Goal: Task Accomplishment & Management: Manage account settings

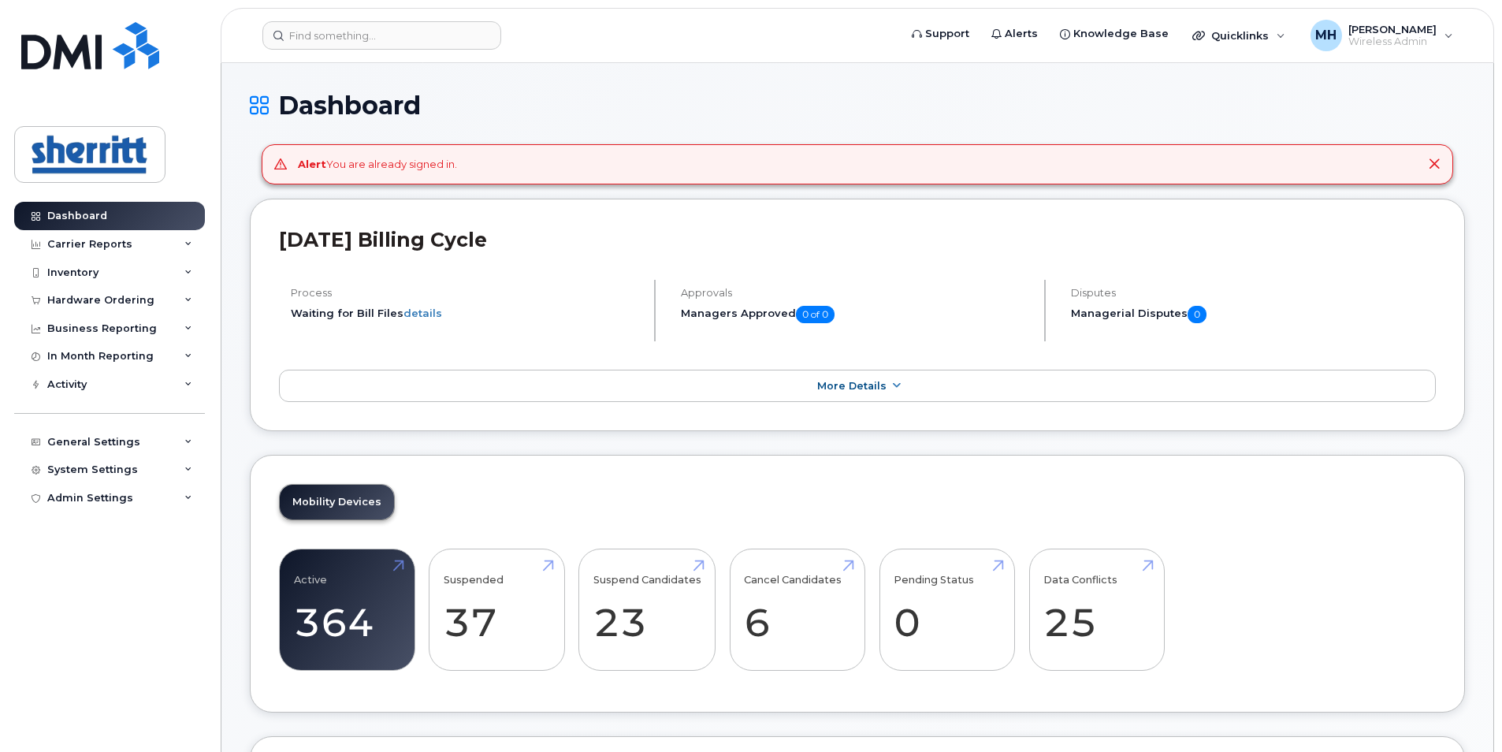
click at [1433, 164] on icon at bounding box center [1434, 164] width 13 height 13
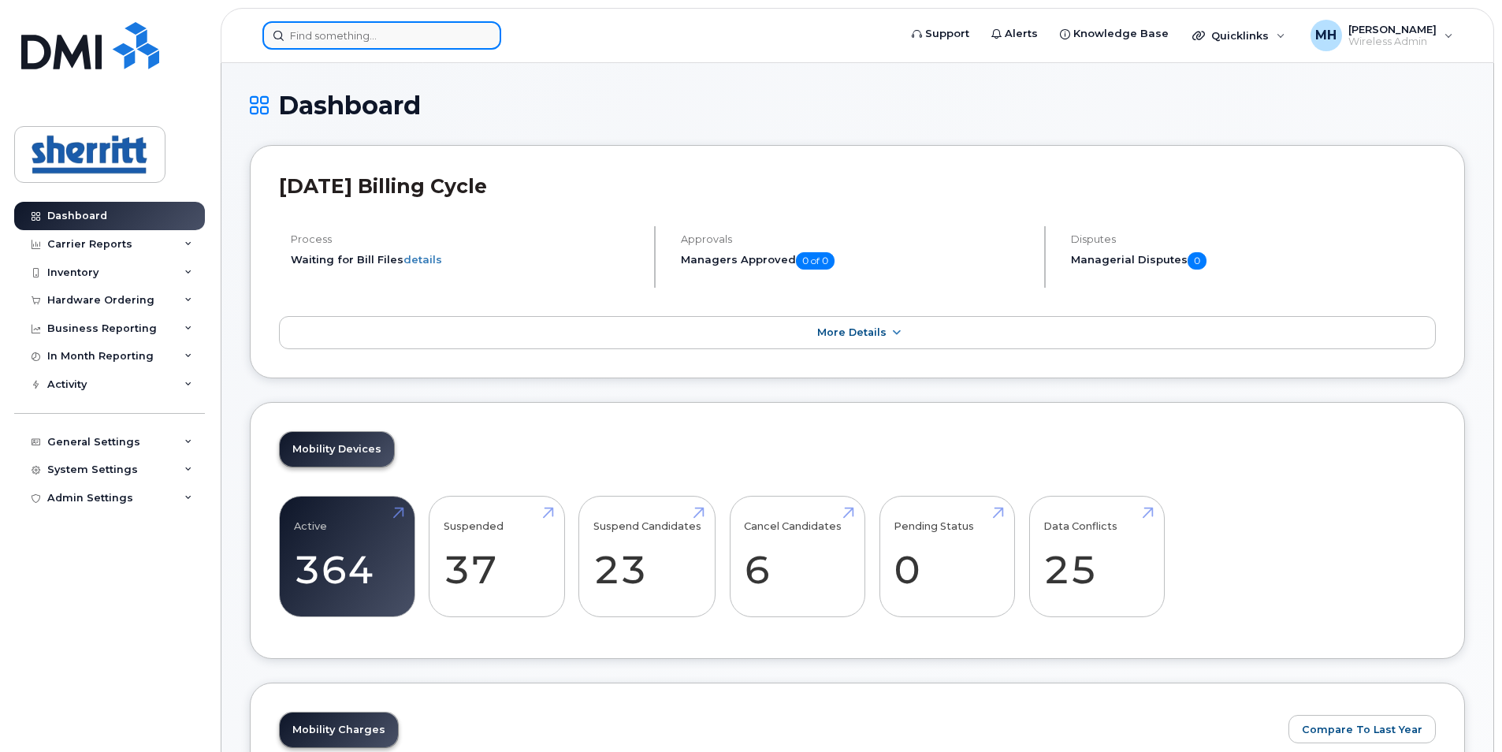
click at [448, 37] on input at bounding box center [381, 35] width 239 height 28
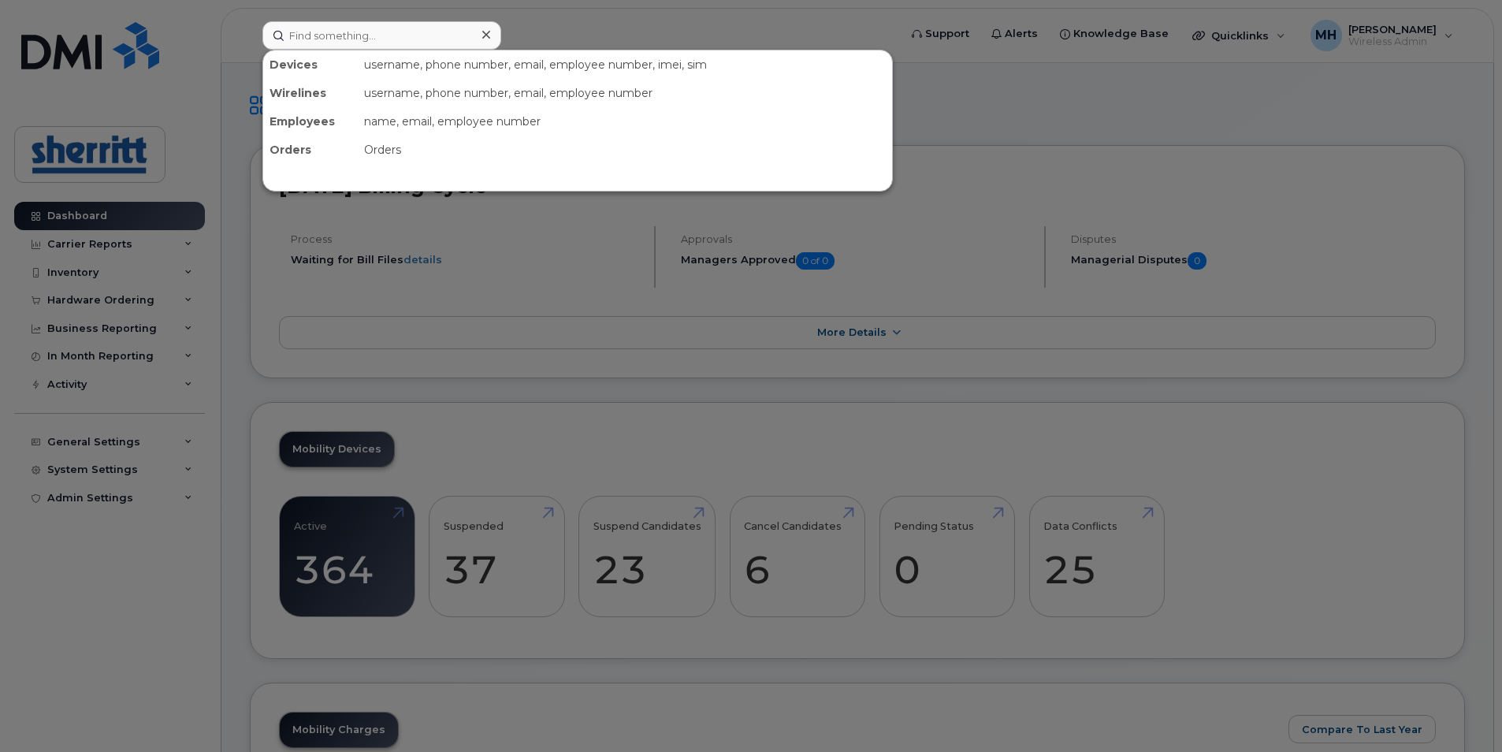
click at [641, 15] on div at bounding box center [751, 376] width 1502 height 752
click at [370, 48] on input at bounding box center [381, 35] width 239 height 28
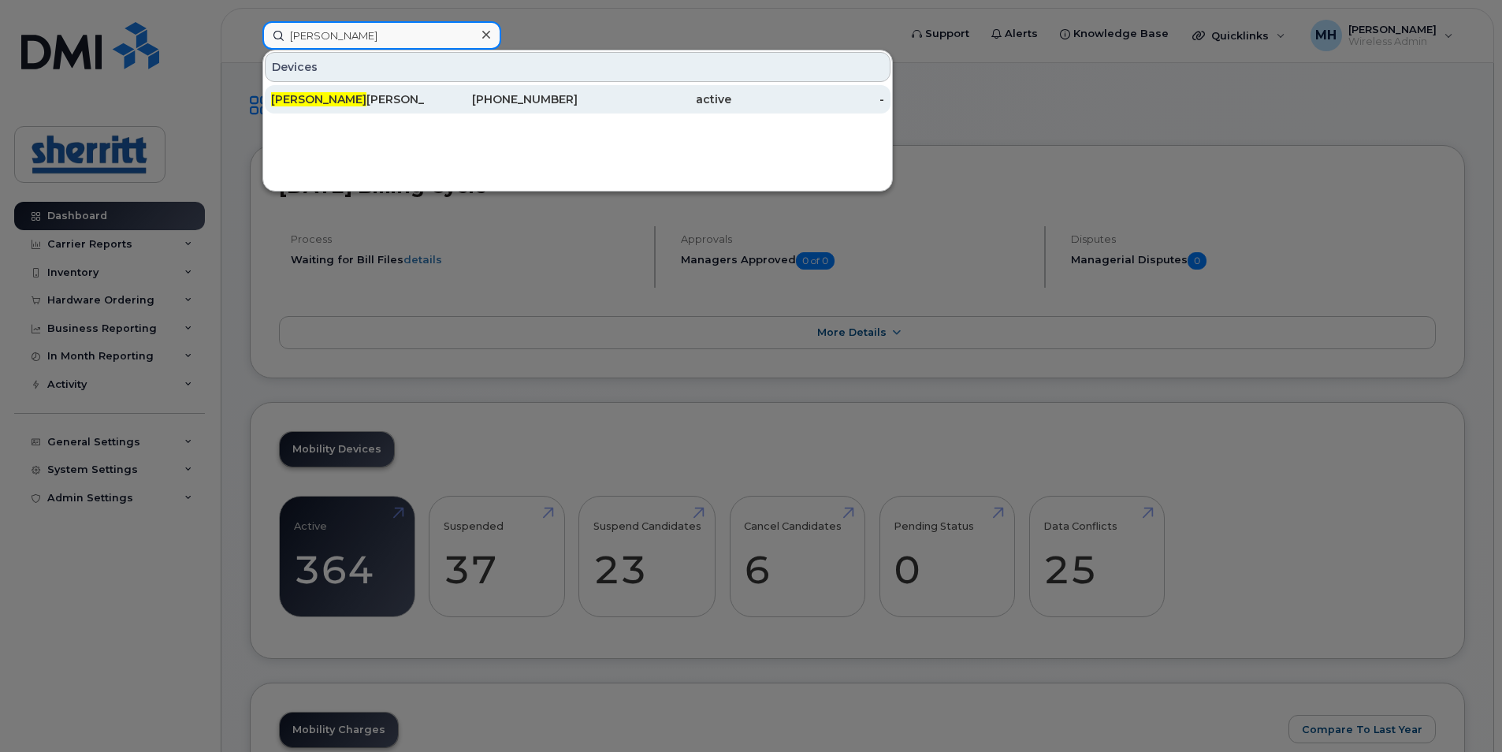
type input "ayan"
click at [408, 100] on div "Ayan Hasan" at bounding box center [348, 99] width 154 height 16
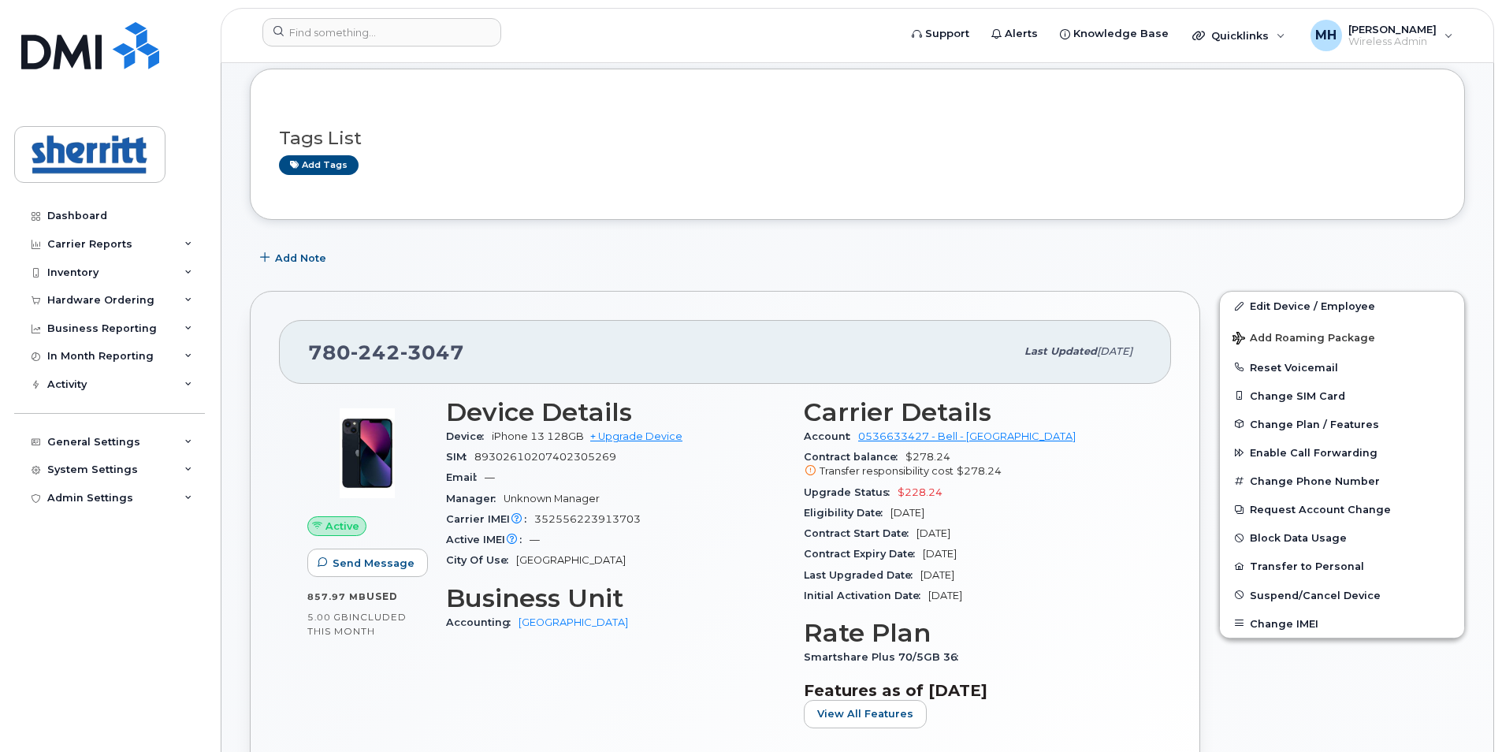
scroll to position [158, 0]
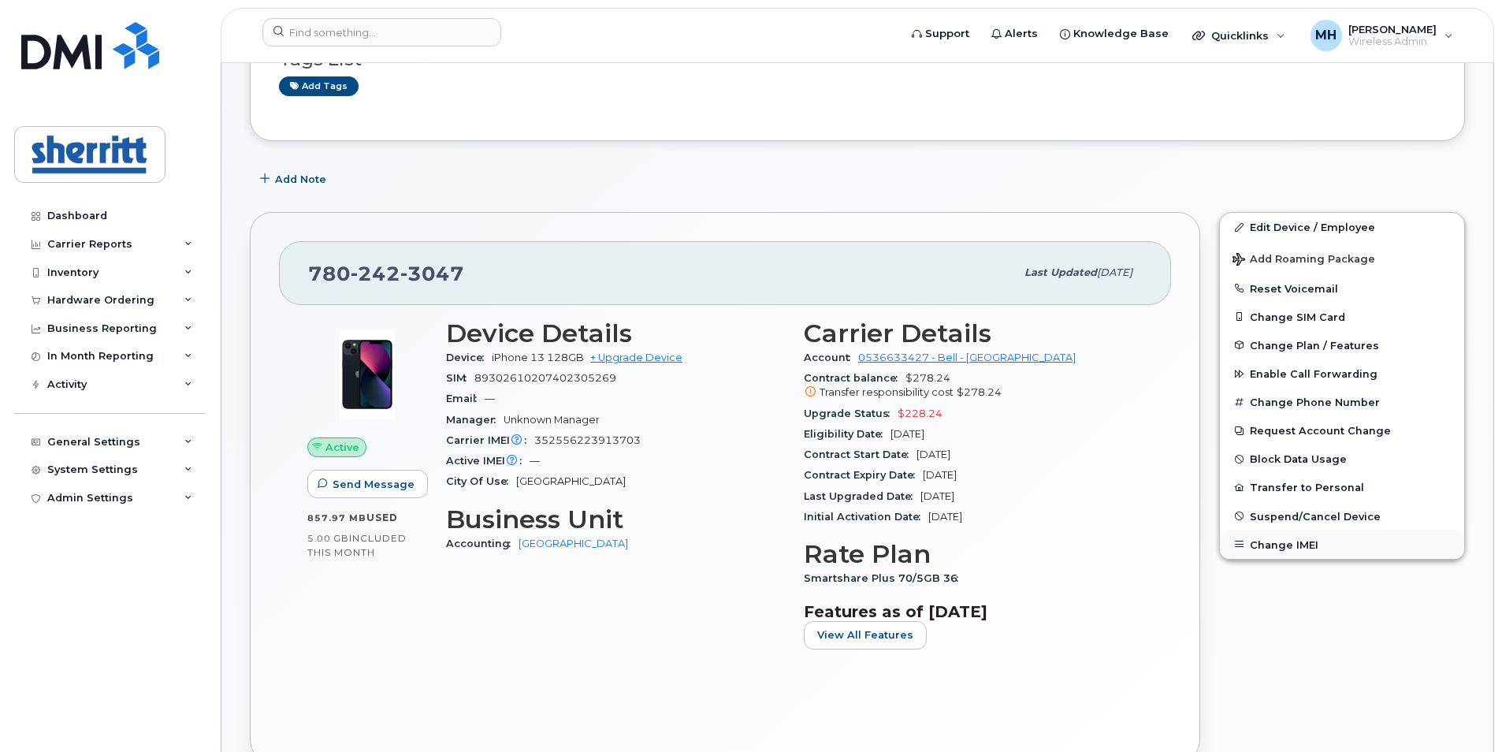
click at [1303, 545] on button "Change IMEI" at bounding box center [1342, 544] width 244 height 28
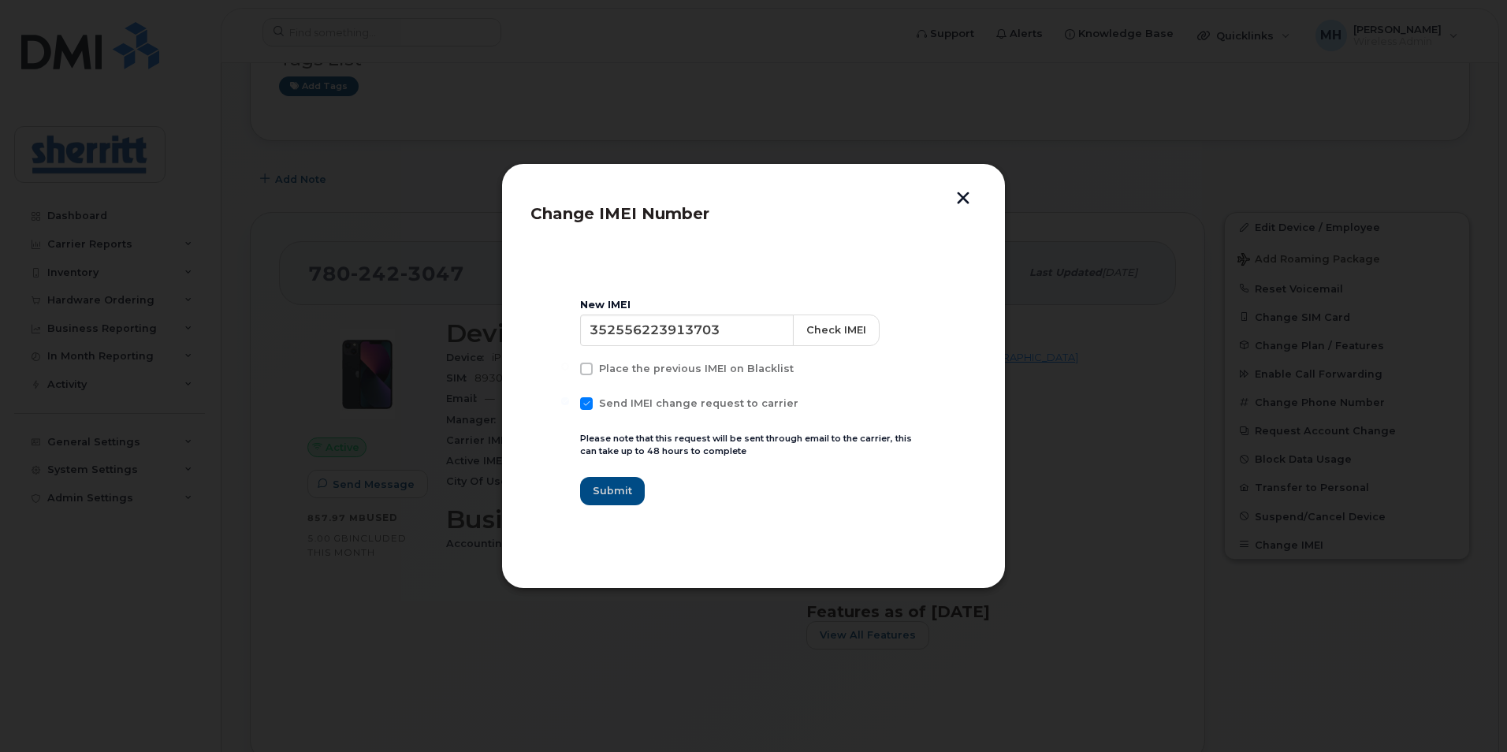
click at [962, 203] on button "button" at bounding box center [963, 200] width 24 height 17
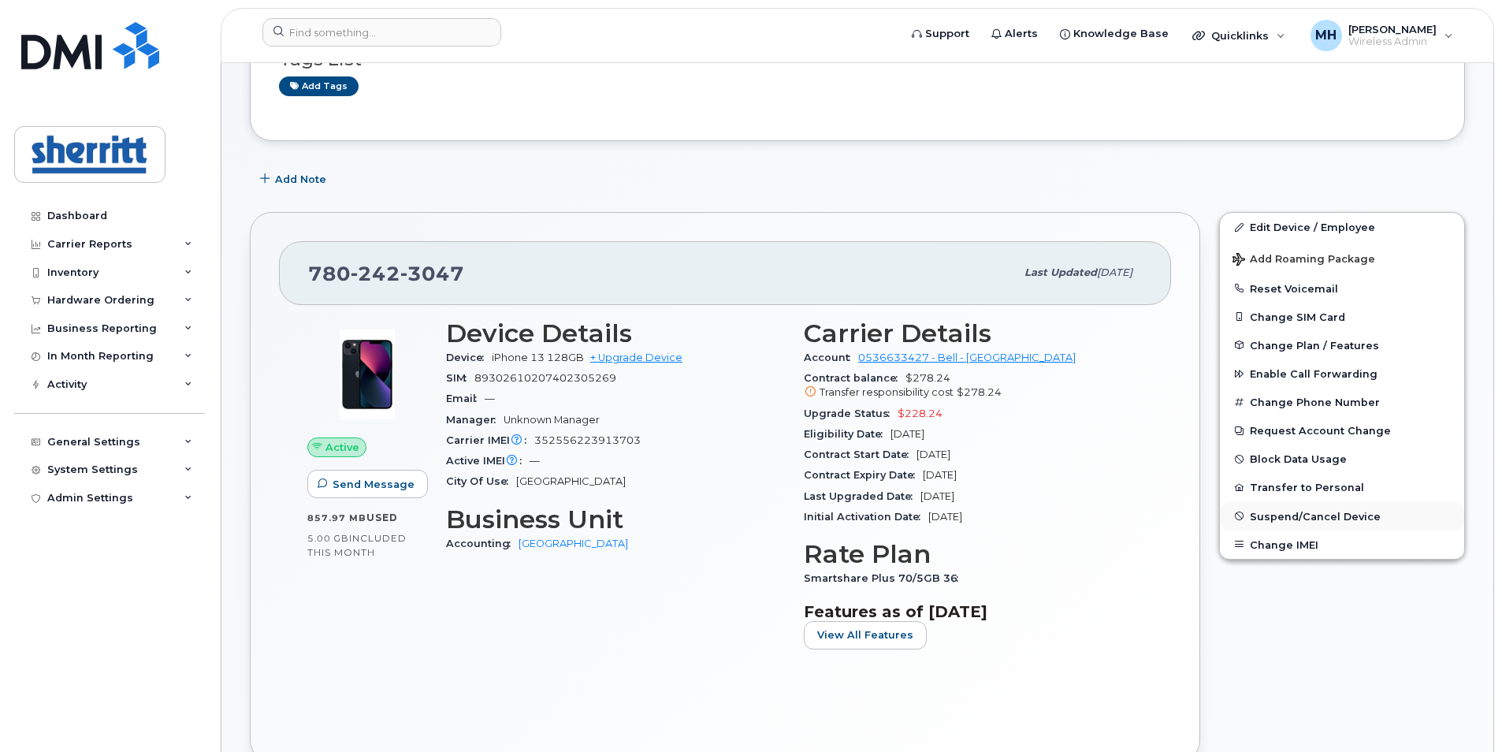
click at [1347, 522] on span "Suspend/Cancel Device" at bounding box center [1315, 516] width 131 height 12
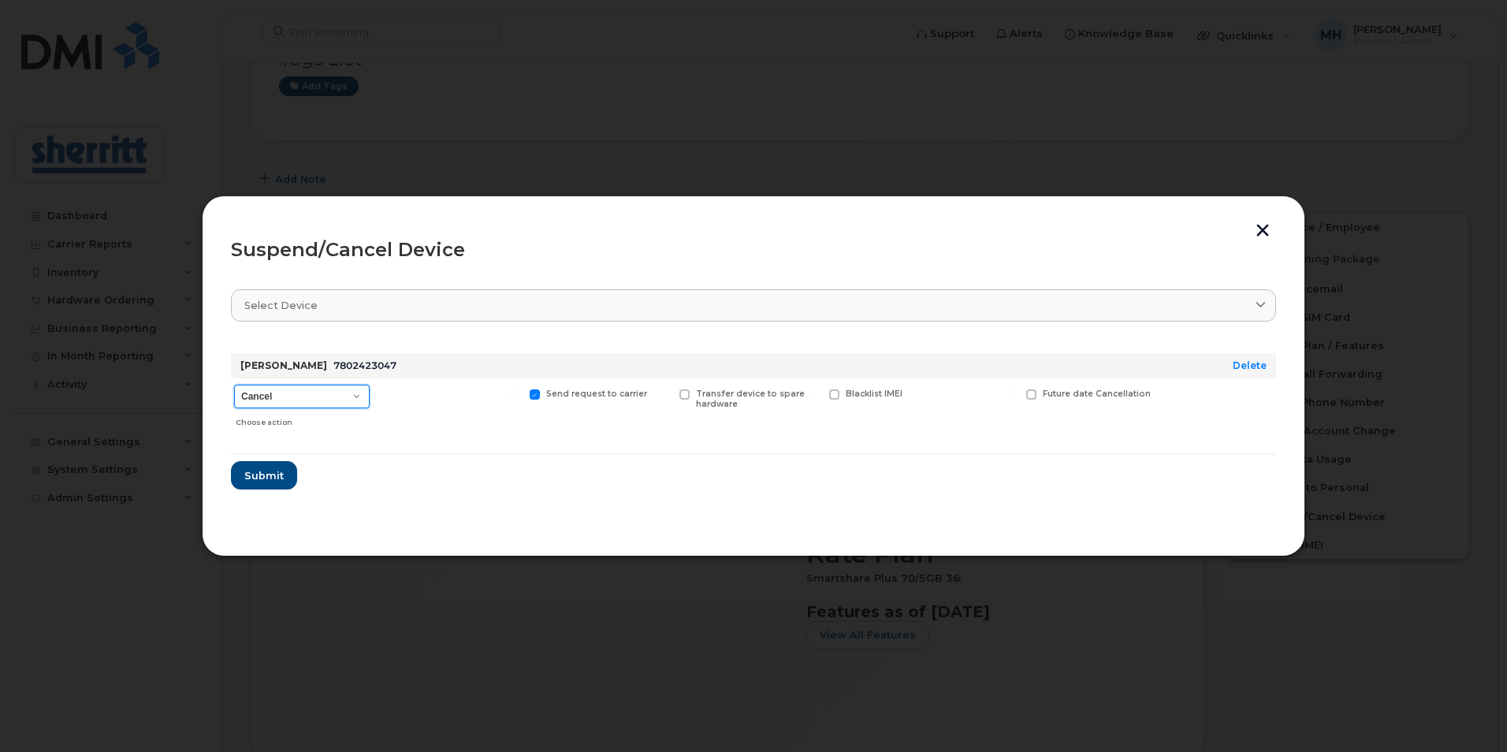
click at [341, 392] on select "Cancel Suspend - Extend Suspension Suspend - Reduced Rate Suspend - Full Rate S…" at bounding box center [302, 397] width 136 height 24
select select "[object Object]"
click at [234, 385] on select "Cancel Suspend - Extend Suspension Suspend - Reduced Rate Suspend - Full Rate S…" at bounding box center [302, 397] width 136 height 24
click at [262, 476] on span "Submit" at bounding box center [263, 475] width 39 height 15
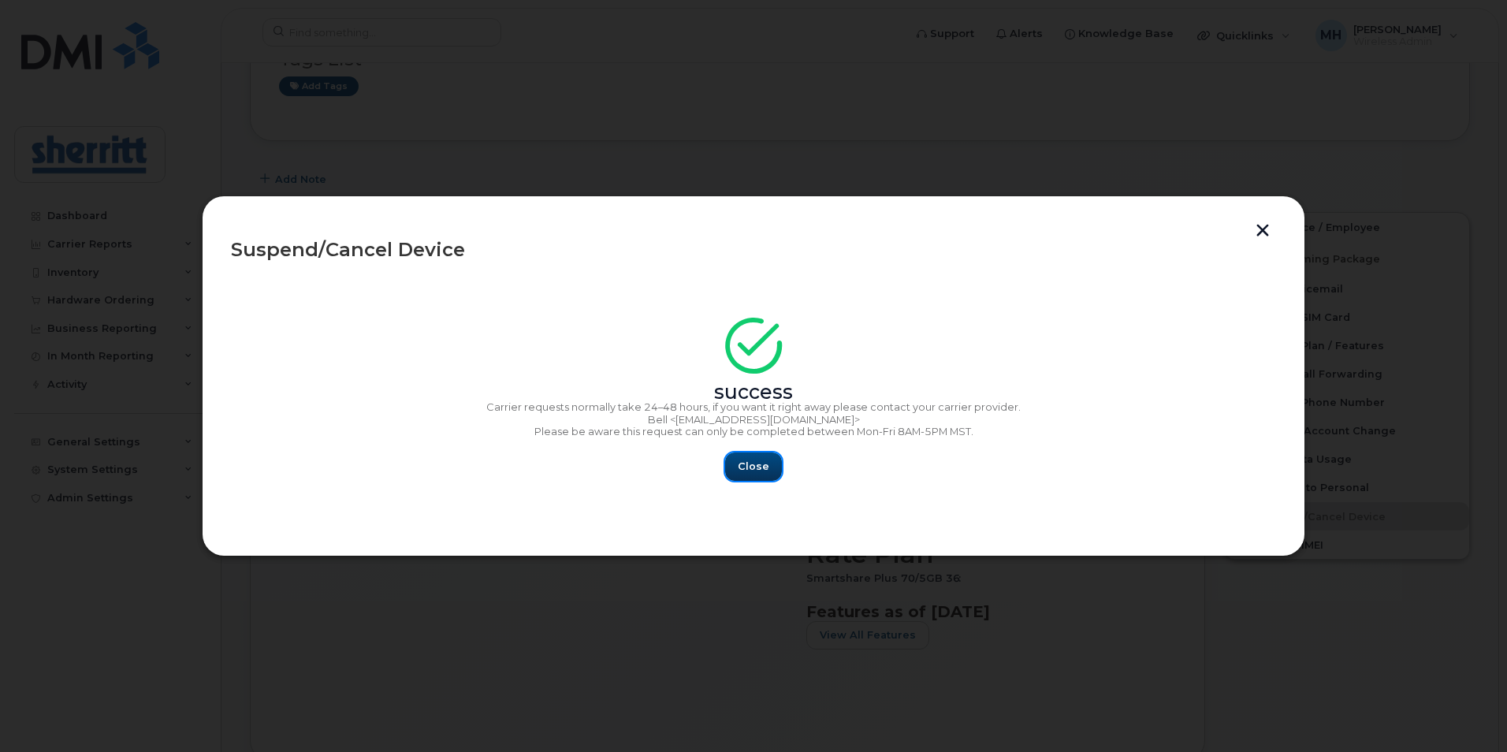
click at [763, 461] on span "Close" at bounding box center [754, 466] width 32 height 15
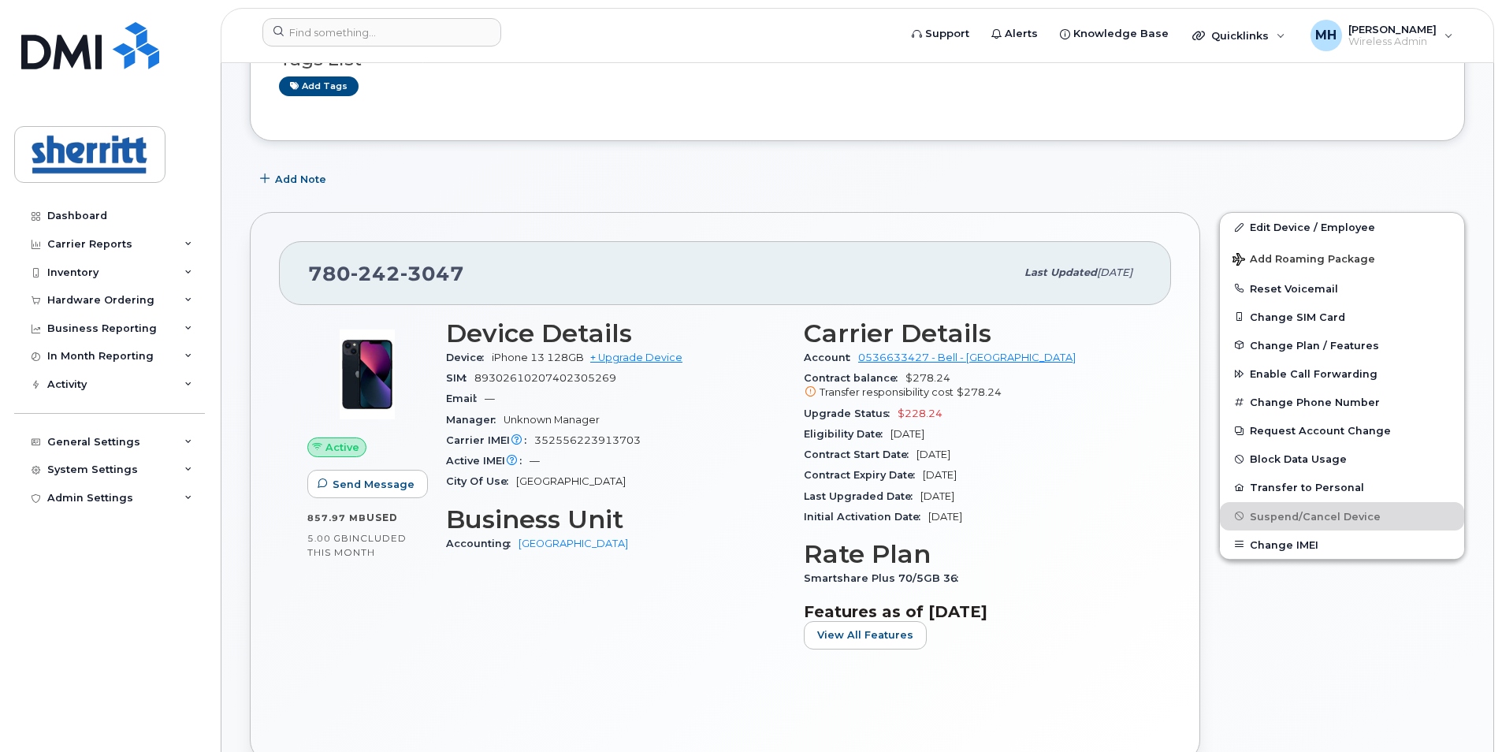
scroll to position [0, 0]
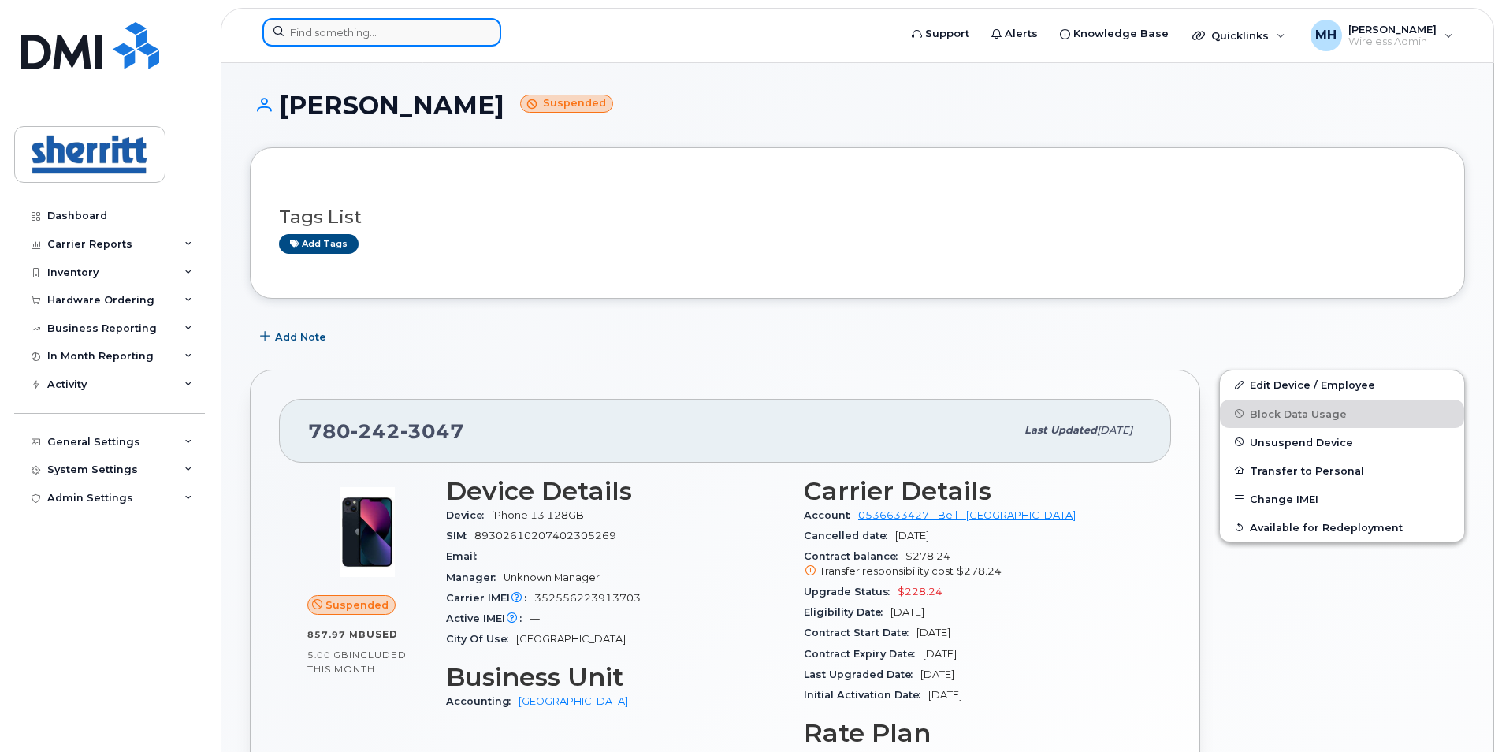
click at [408, 30] on input at bounding box center [381, 32] width 239 height 28
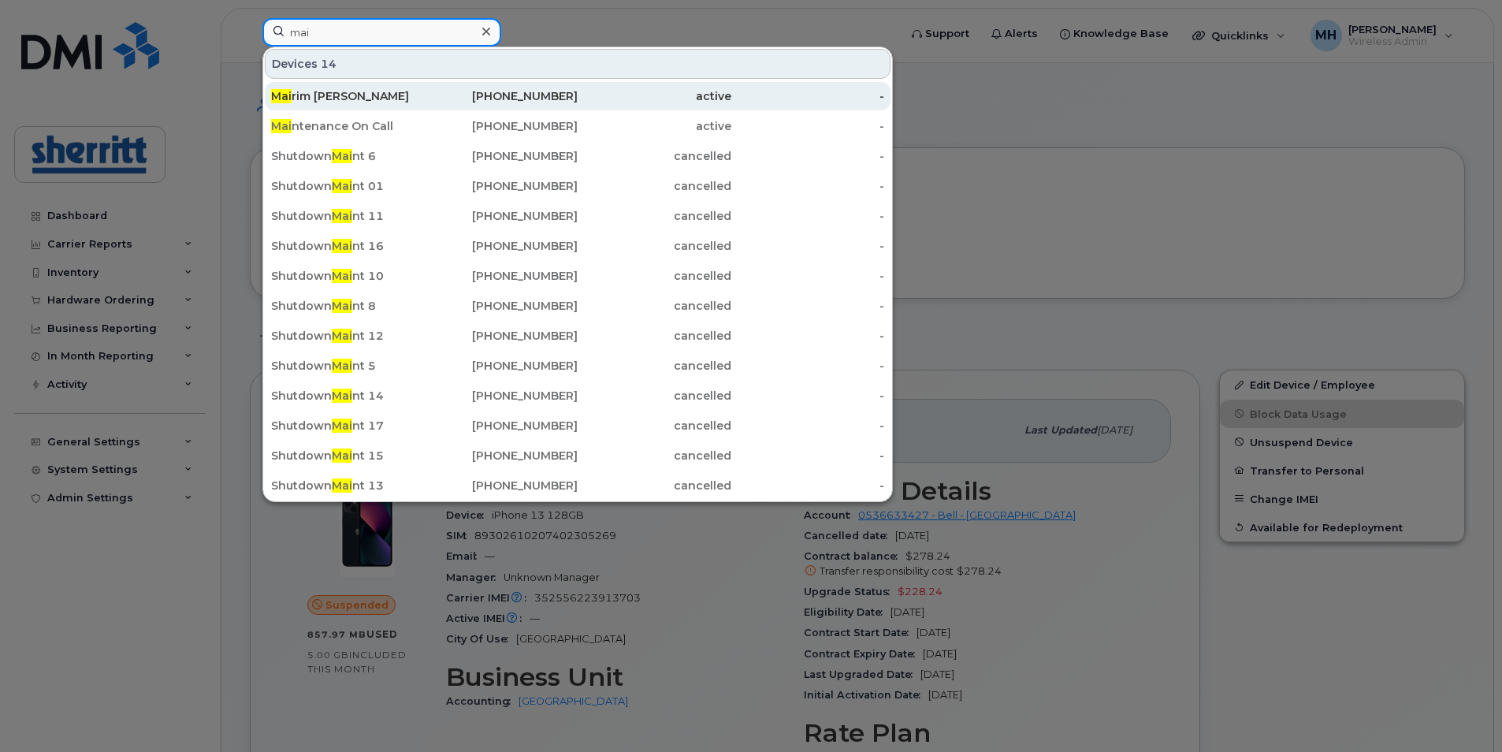
type input "mai"
click at [406, 97] on div "Mai rim Neves" at bounding box center [348, 96] width 154 height 16
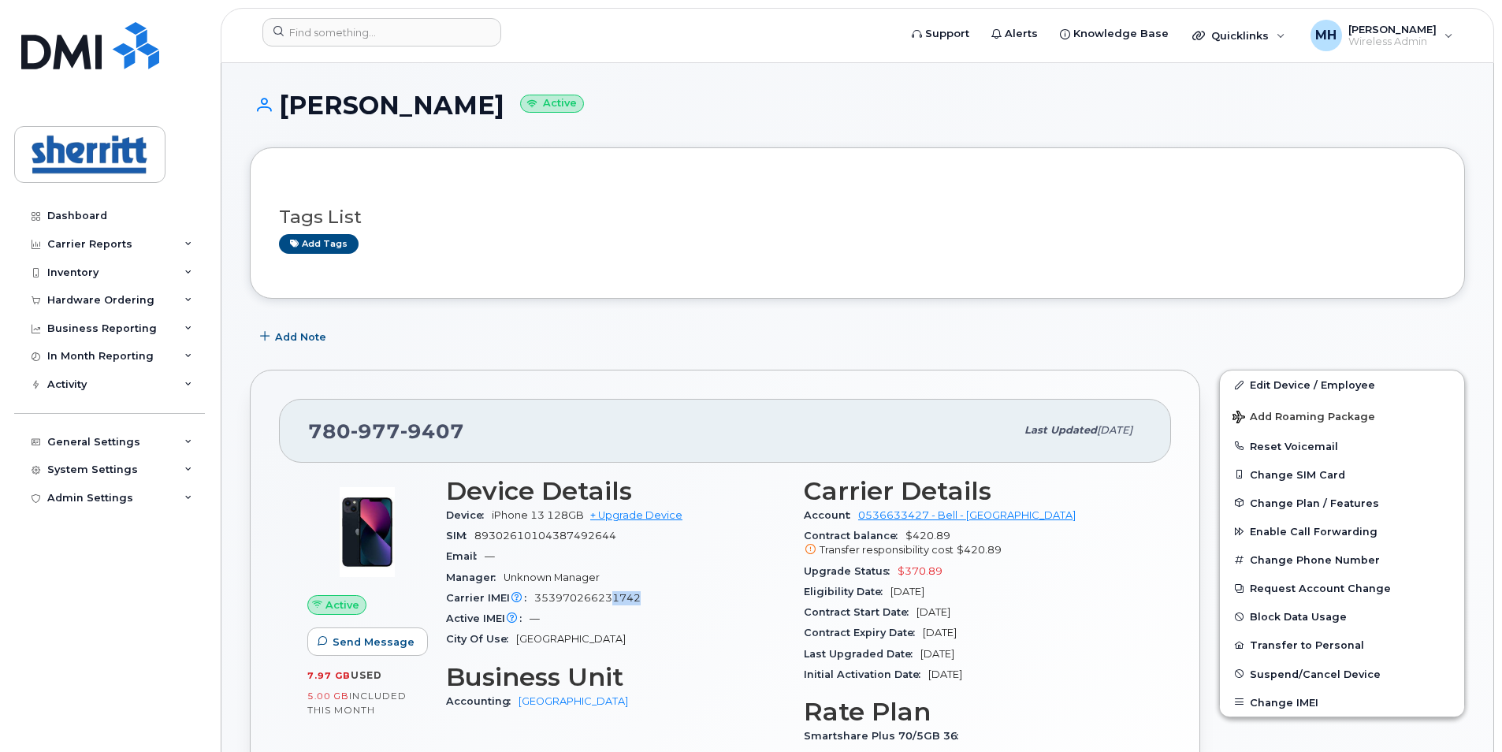
drag, startPoint x: 643, startPoint y: 601, endPoint x: 612, endPoint y: 598, distance: 30.8
click at [613, 598] on div "Carrier IMEI Carrier IMEI is reported during the last billing cycle or change o…" at bounding box center [615, 598] width 339 height 20
drag, startPoint x: 612, startPoint y: 598, endPoint x: 616, endPoint y: 538, distance: 60.0
click at [616, 538] on span "89302610104387492644" at bounding box center [545, 536] width 142 height 12
click at [1324, 673] on span "Suspend/Cancel Device" at bounding box center [1315, 674] width 131 height 12
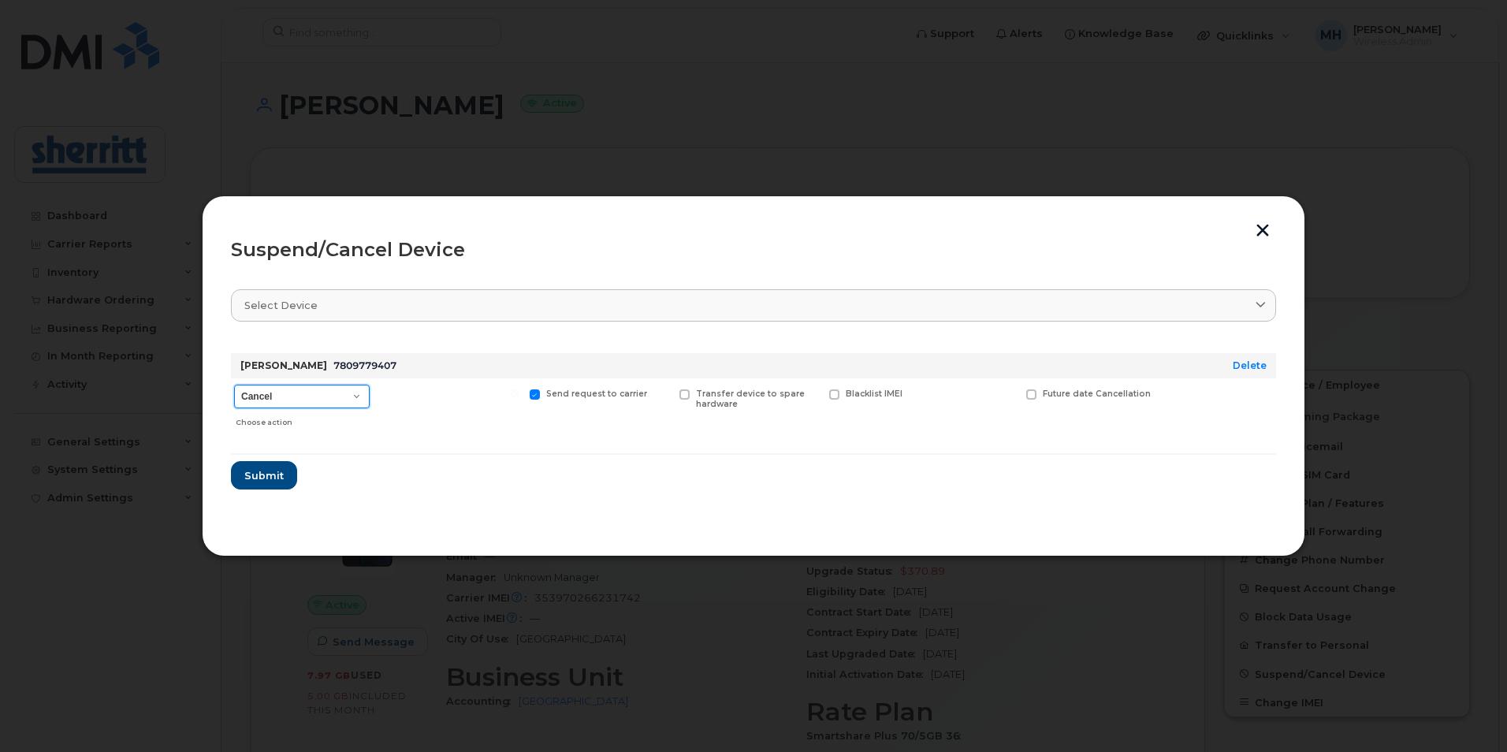
click at [363, 400] on select "Cancel Suspend - Extend Suspension Suspend - Reduced Rate Suspend - Full Rate S…" at bounding box center [302, 397] width 136 height 24
select select "[object Object]"
click at [234, 385] on select "Cancel Suspend - Extend Suspension Suspend - Reduced Rate Suspend - Full Rate S…" at bounding box center [302, 397] width 136 height 24
click at [273, 470] on span "Submit" at bounding box center [263, 475] width 39 height 15
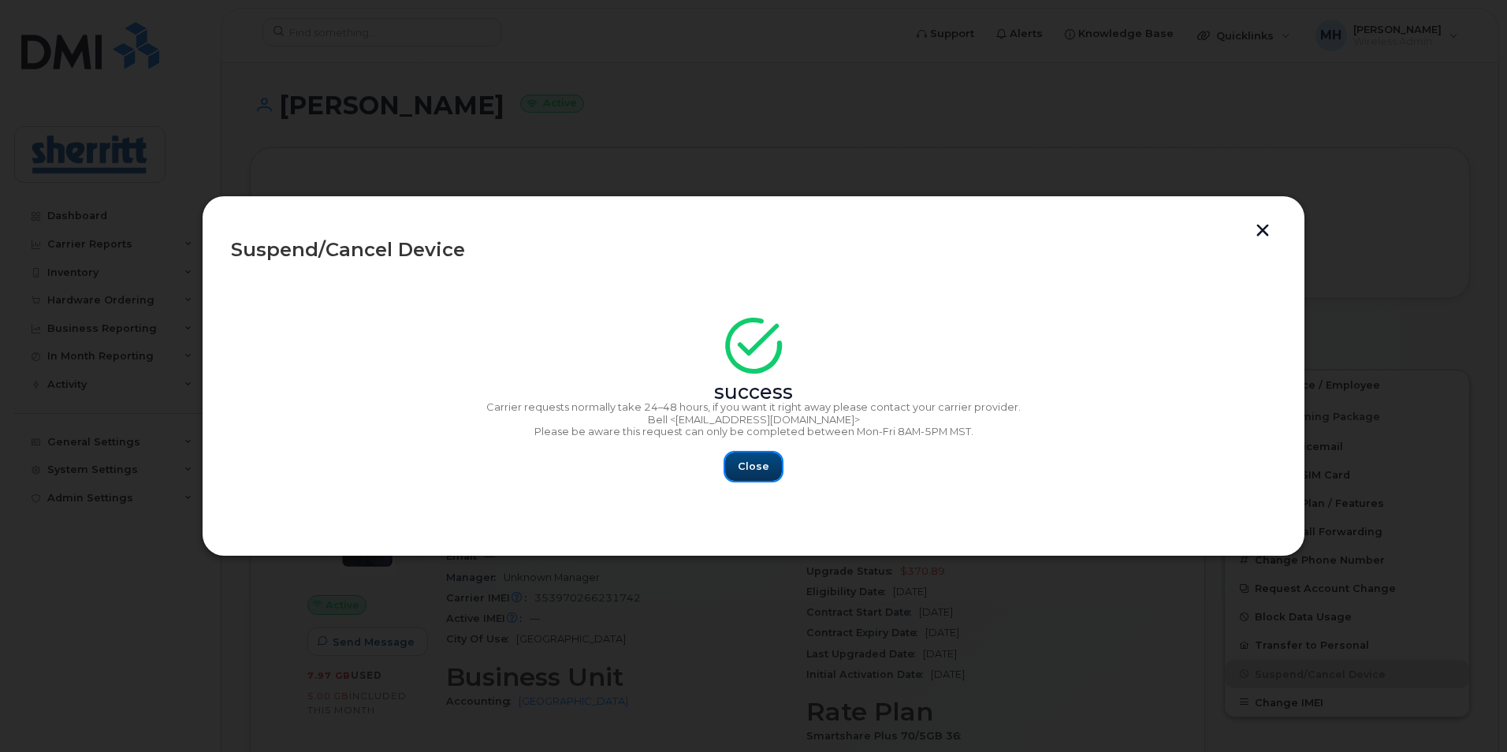
click at [750, 463] on span "Close" at bounding box center [754, 466] width 32 height 15
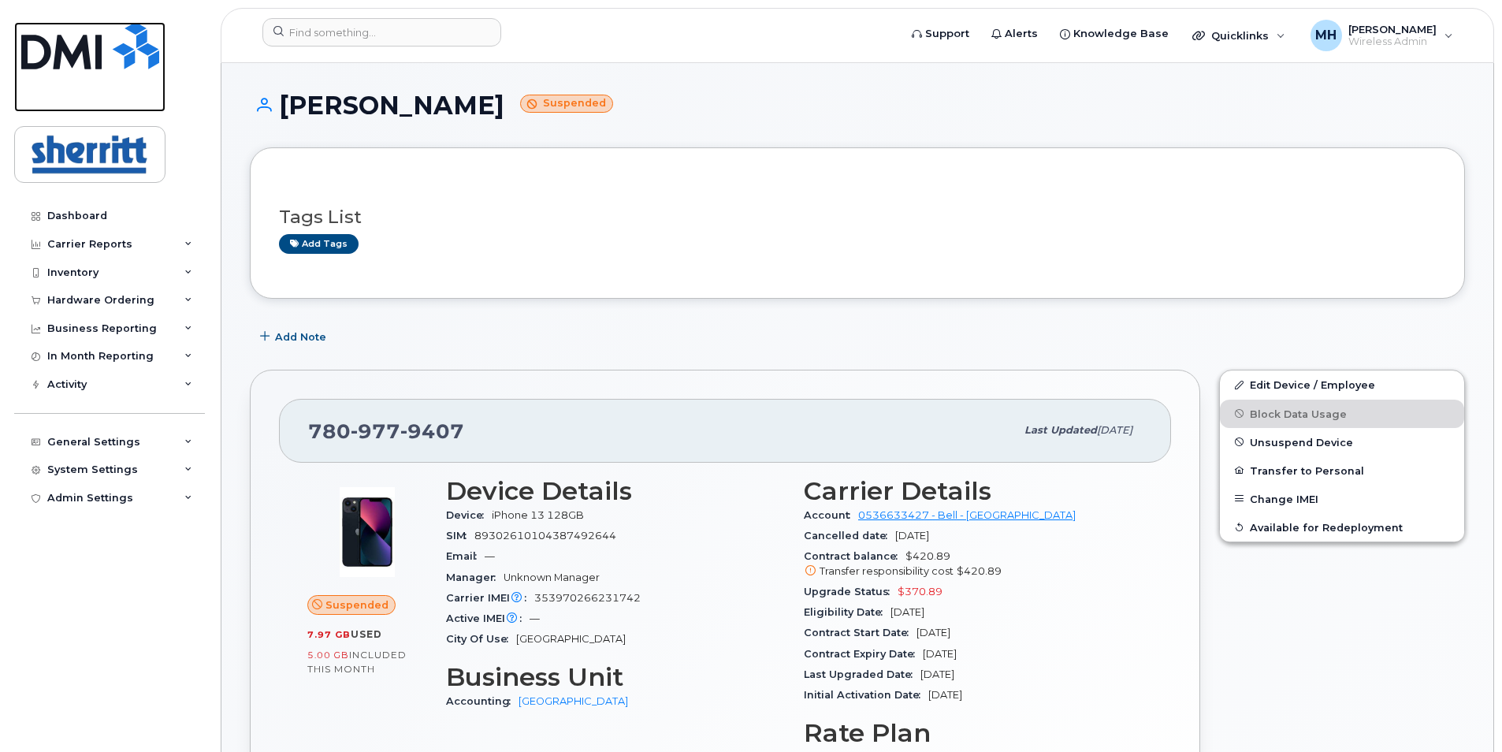
click at [93, 39] on img at bounding box center [90, 45] width 138 height 47
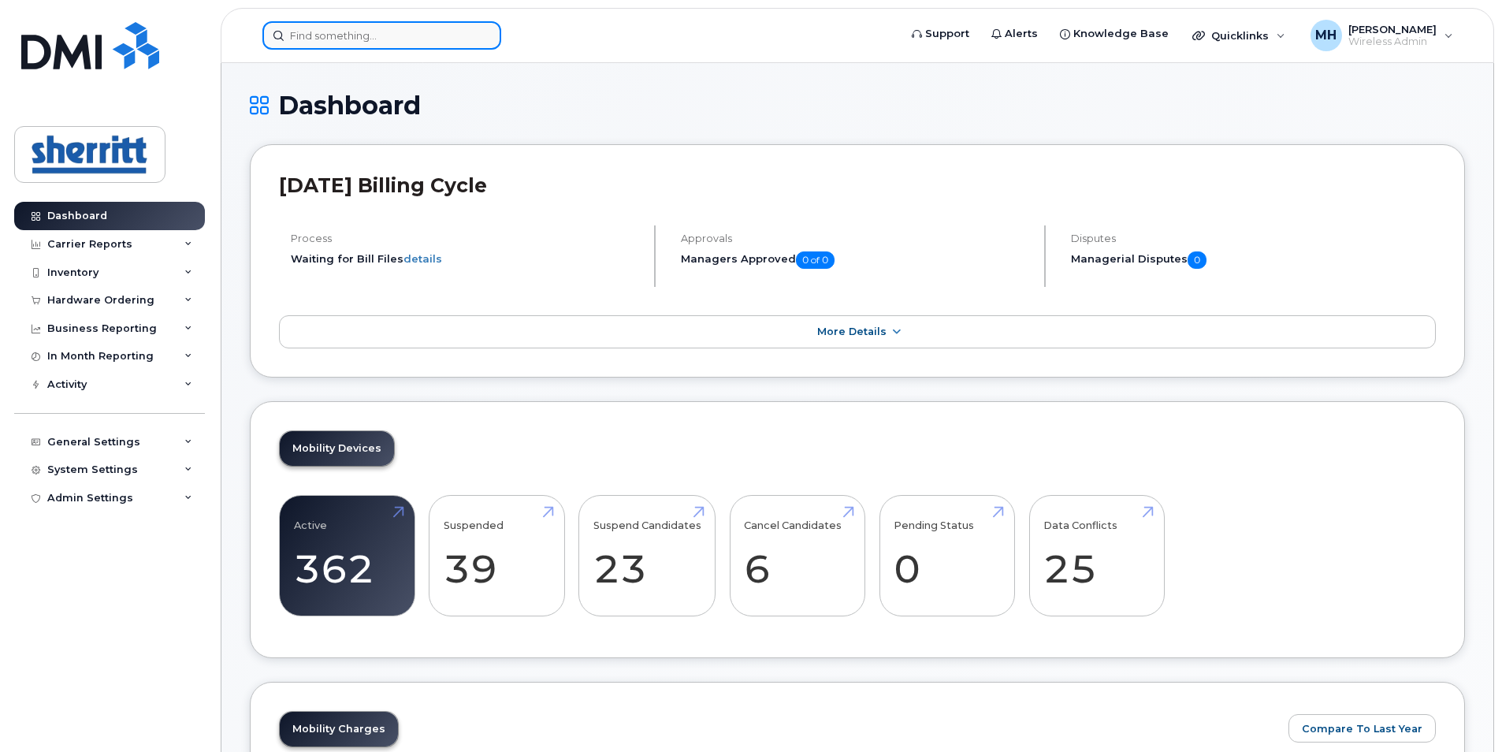
click at [394, 44] on input at bounding box center [381, 35] width 239 height 28
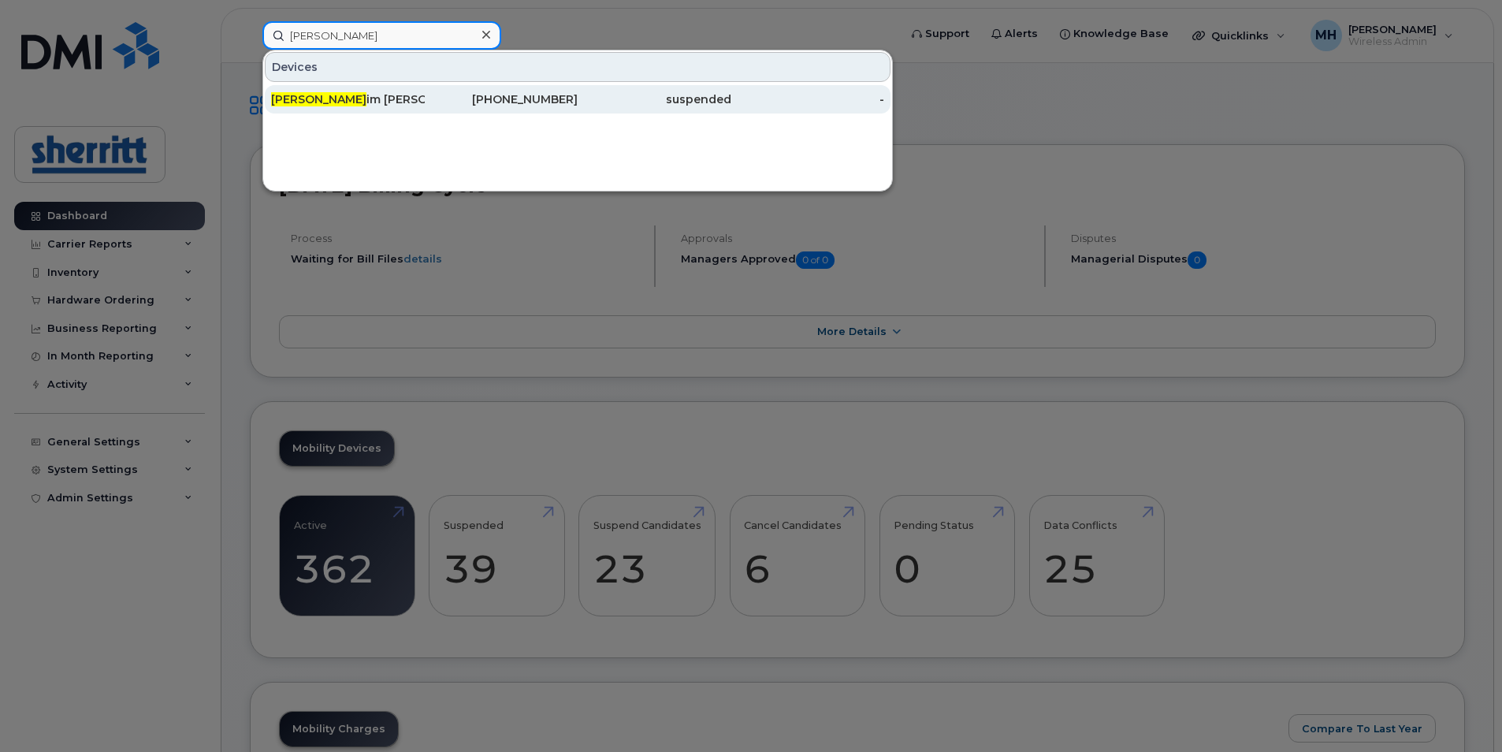
type input "mair"
click at [410, 99] on div "Mair im Neves" at bounding box center [348, 99] width 154 height 16
